Goal: Find contact information: Find contact information

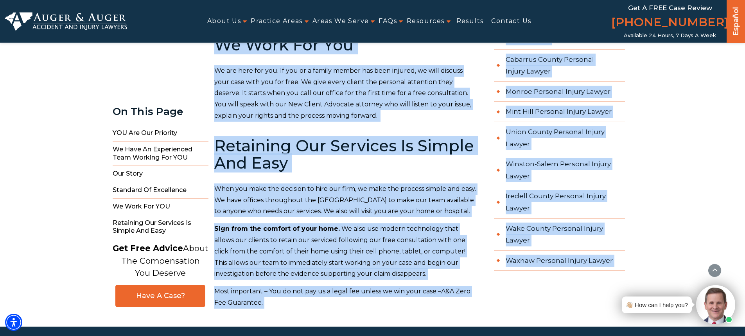
scroll to position [978, 0]
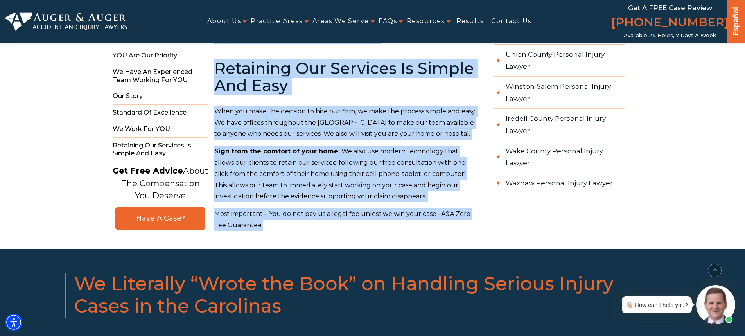
drag, startPoint x: 210, startPoint y: 78, endPoint x: 275, endPoint y: 192, distance: 130.9
copy main "About Us Auger & Auger Accident and Injury Lawyers have been dedicated to helpi…"
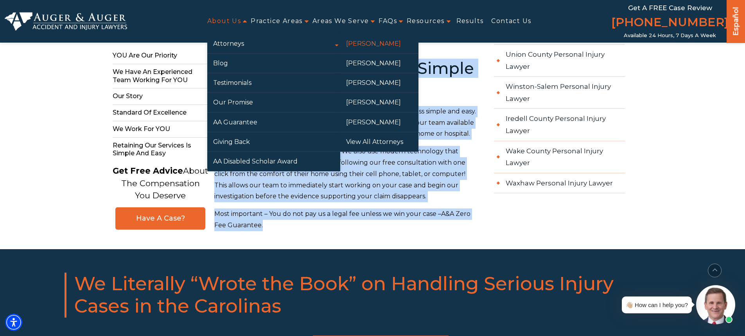
click at [390, 45] on link "[PERSON_NAME]" at bounding box center [379, 43] width 78 height 19
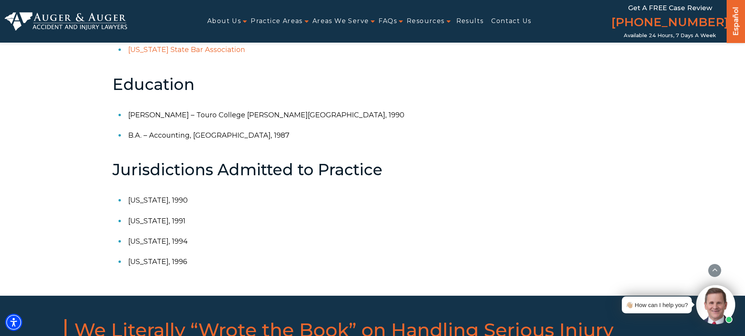
scroll to position [587, 0]
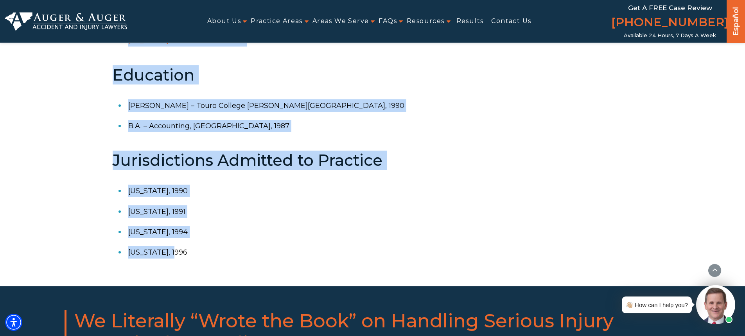
drag, startPoint x: 106, startPoint y: 190, endPoint x: 234, endPoint y: 253, distance: 142.4
copy div "Loremip D. Sitam, Con., adipisc eli seddoe te in utlabore etdo m aliqu eni admi…"
